Goal: Information Seeking & Learning: Learn about a topic

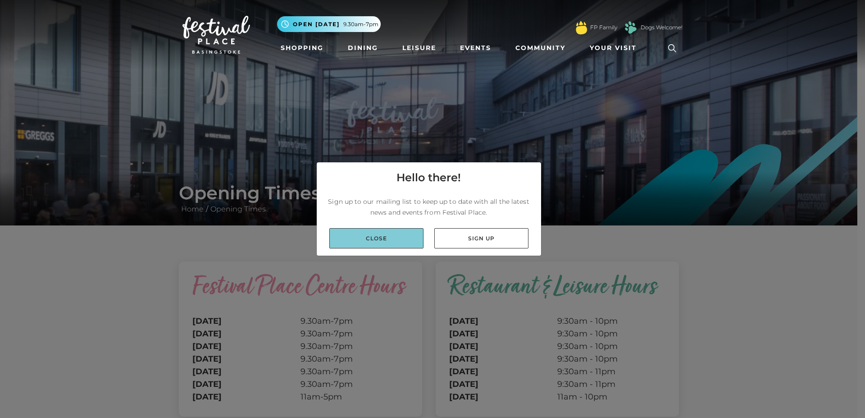
click at [393, 238] on link "Close" at bounding box center [376, 238] width 94 height 20
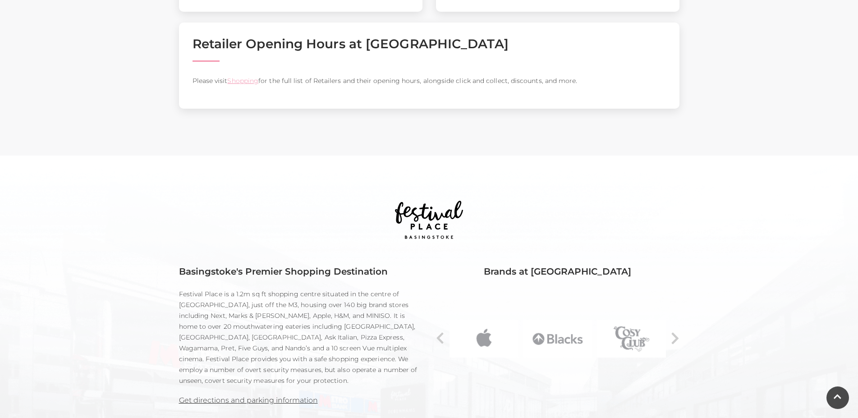
scroll to position [414, 0]
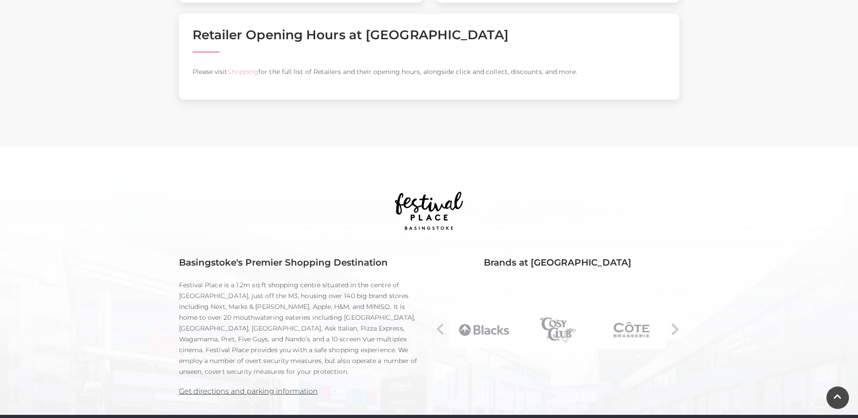
click at [244, 76] on link "Shopping" at bounding box center [242, 72] width 31 height 8
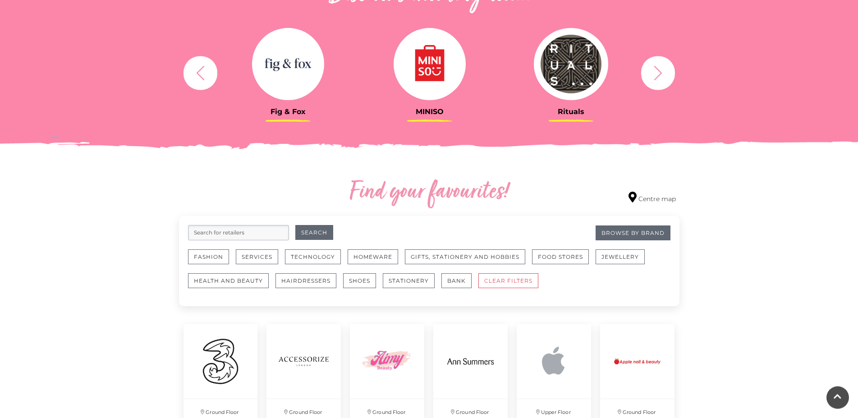
scroll to position [414, 0]
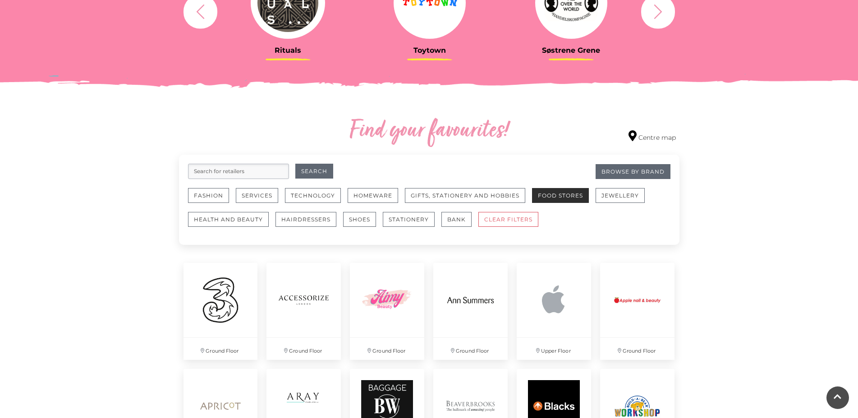
click at [571, 200] on button "Food Stores" at bounding box center [560, 195] width 57 height 15
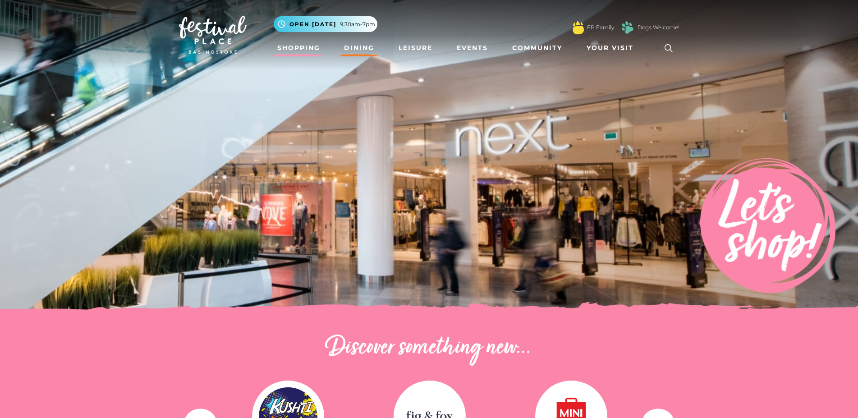
click at [359, 46] on link "Dining" at bounding box center [358, 48] width 37 height 17
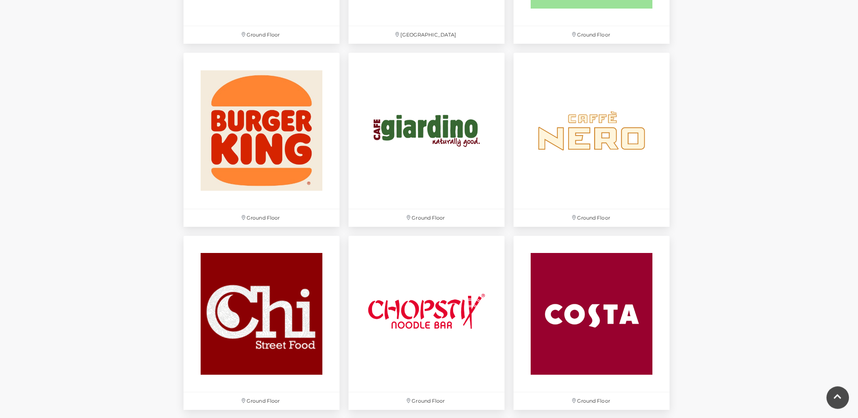
scroll to position [919, 0]
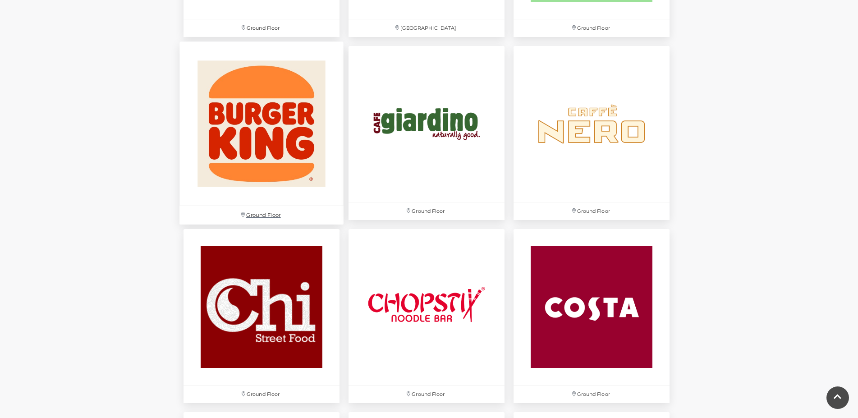
click at [227, 175] on img at bounding box center [261, 123] width 164 height 164
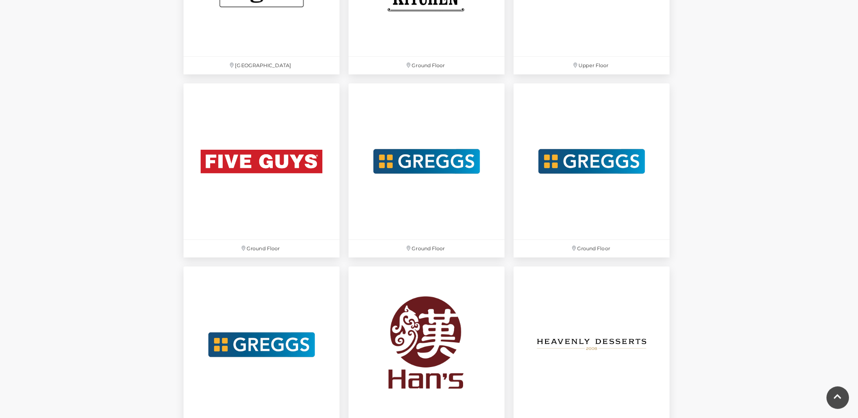
scroll to position [1655, 0]
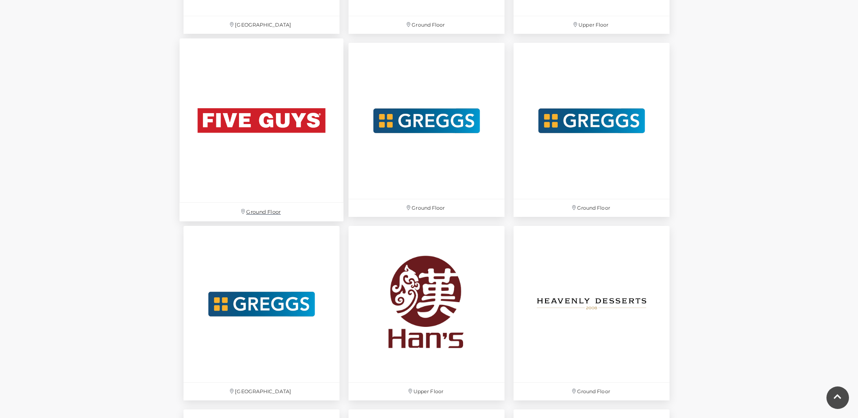
click at [251, 154] on img at bounding box center [261, 120] width 164 height 164
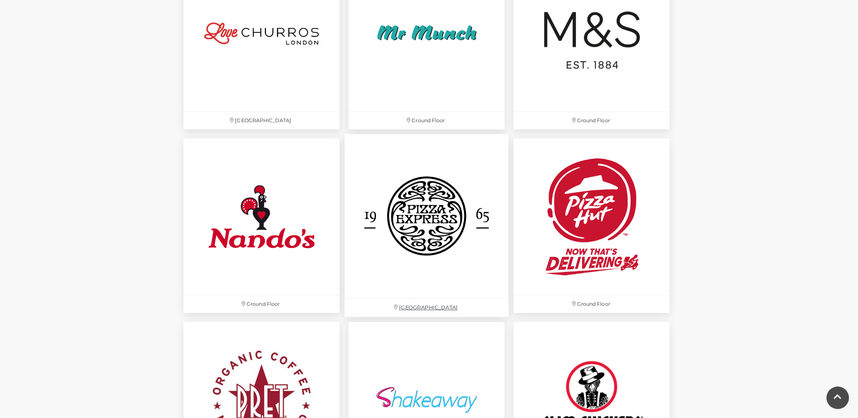
scroll to position [2299, 0]
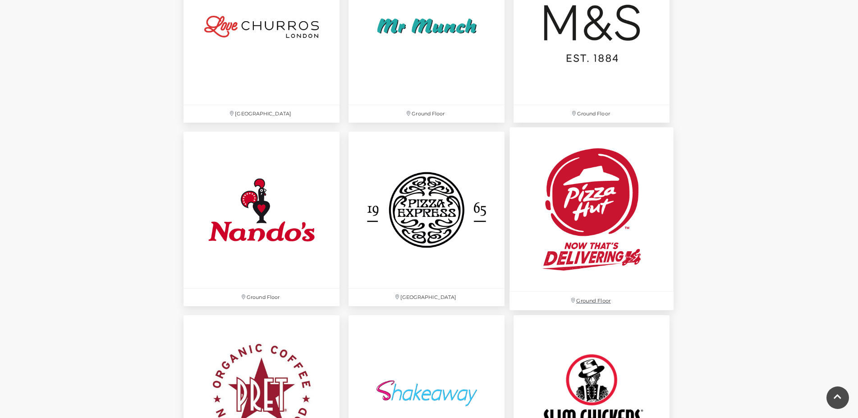
click at [590, 241] on img at bounding box center [591, 210] width 164 height 164
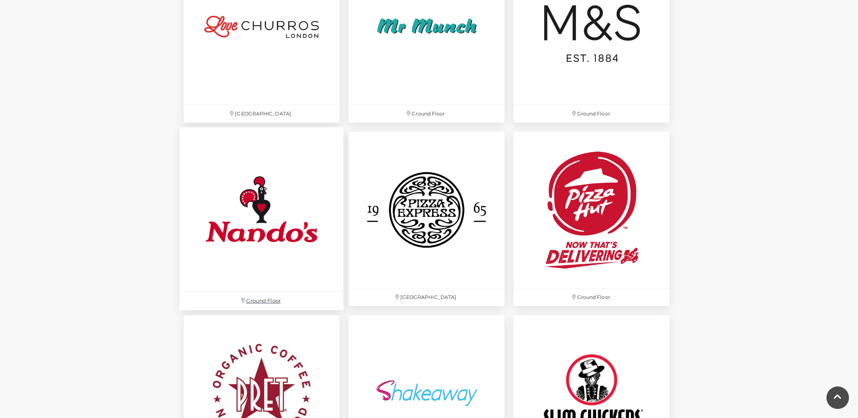
click at [253, 214] on img at bounding box center [261, 210] width 164 height 164
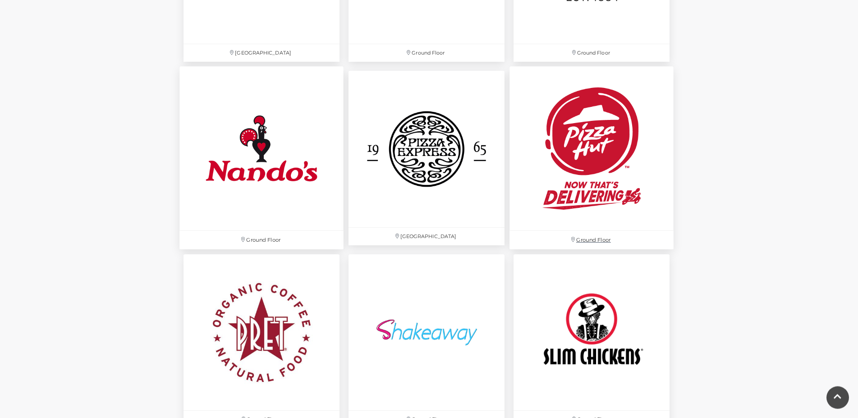
scroll to position [2391, 0]
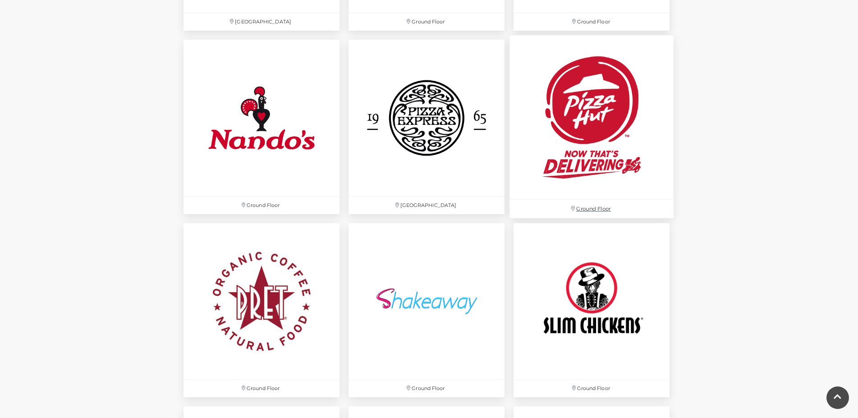
click at [618, 163] on img at bounding box center [591, 118] width 164 height 164
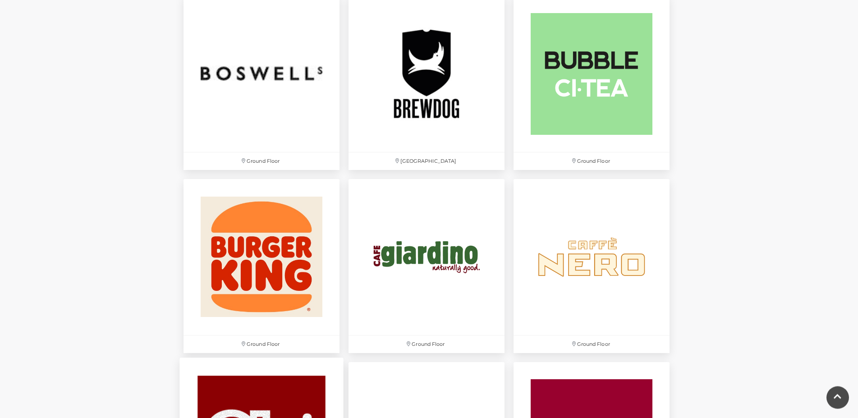
scroll to position [873, 0]
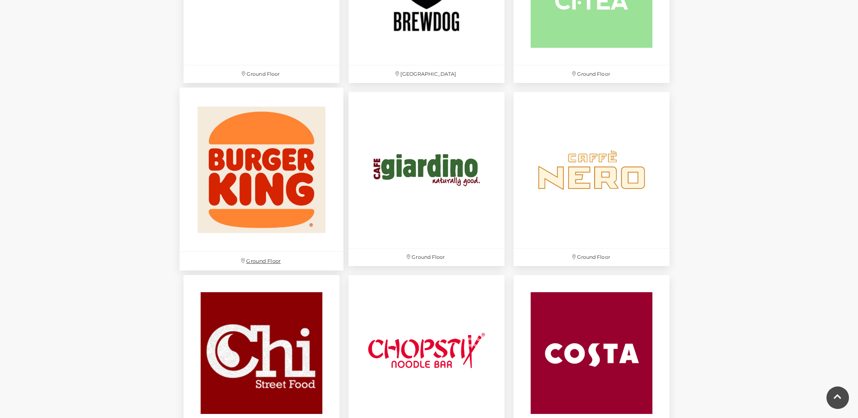
click at [276, 252] on p "Ground Floor" at bounding box center [261, 261] width 164 height 18
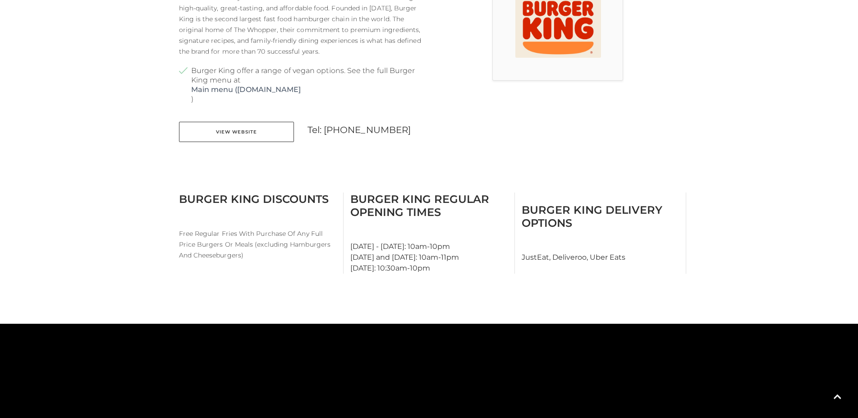
scroll to position [322, 0]
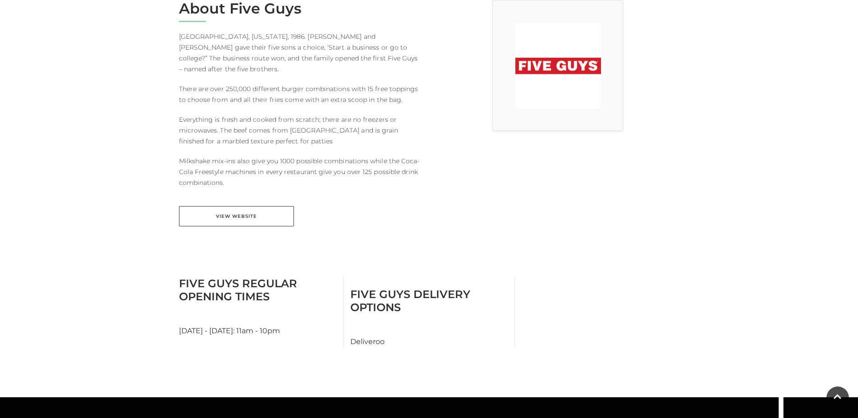
scroll to position [276, 0]
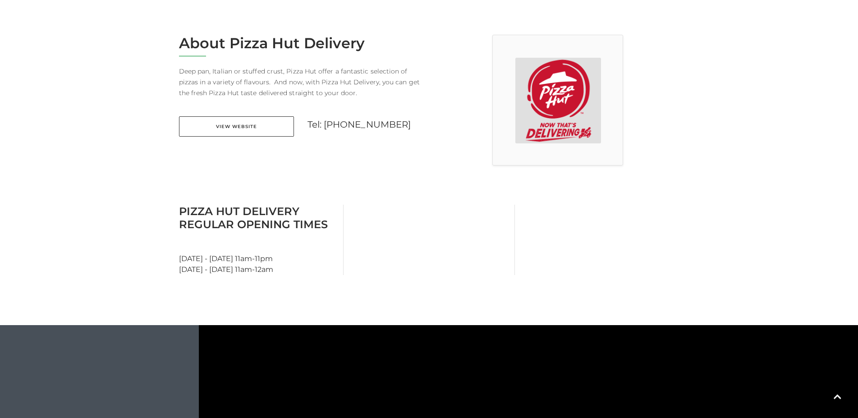
scroll to position [230, 0]
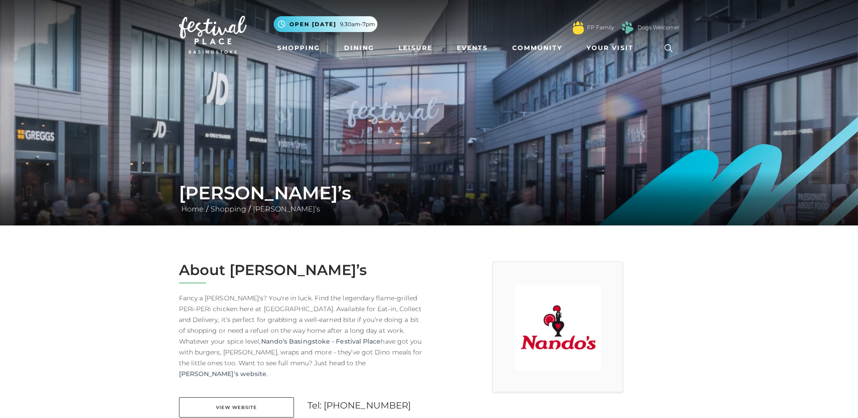
scroll to position [184, 0]
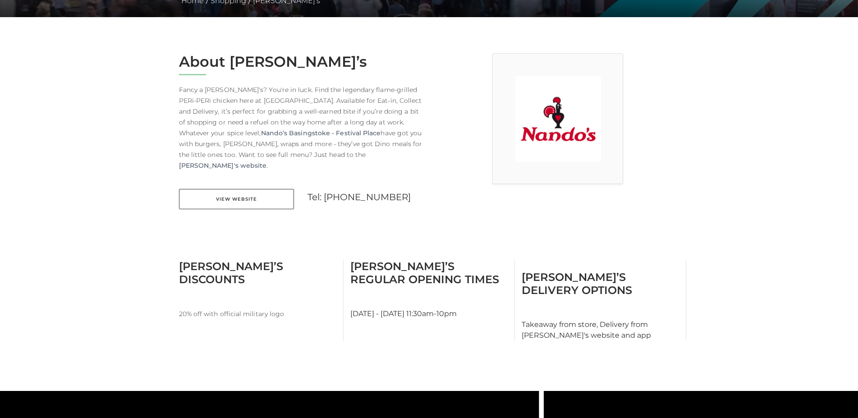
scroll to position [231, 0]
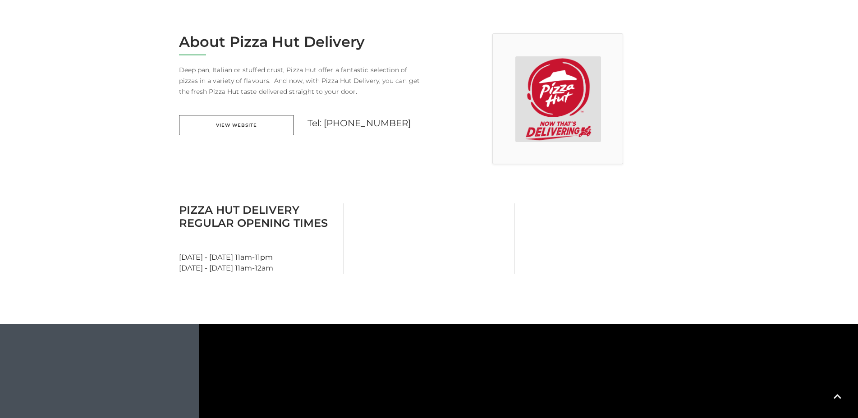
scroll to position [230, 0]
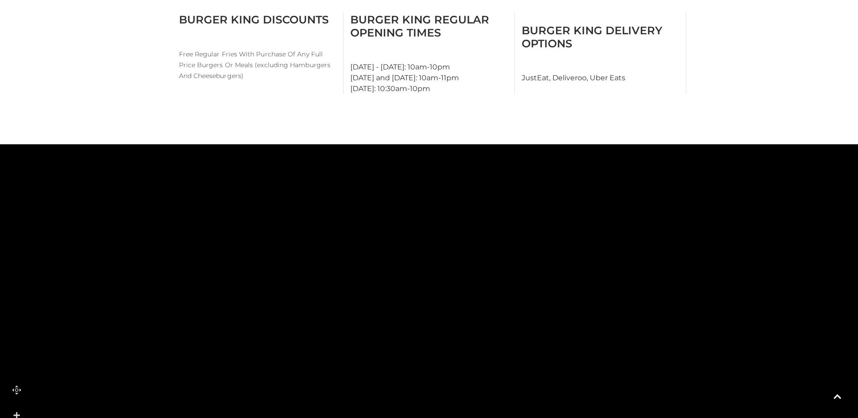
scroll to position [460, 0]
